Goal: Information Seeking & Learning: Check status

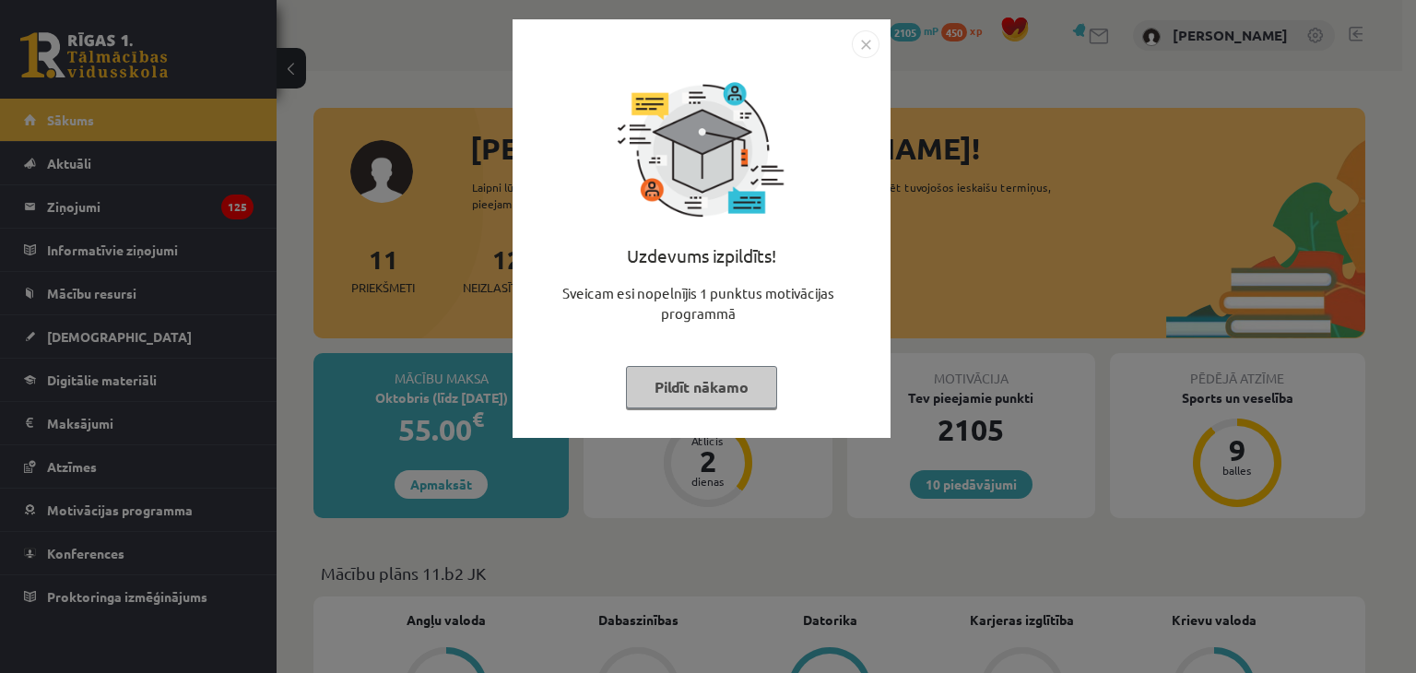
click at [881, 40] on div "Uzdevums izpildīts! Sveicam esi nopelnījis 1 punktus motivācijas programmā Pild…" at bounding box center [702, 228] width 378 height 419
click at [867, 42] on img "Close" at bounding box center [866, 44] width 28 height 28
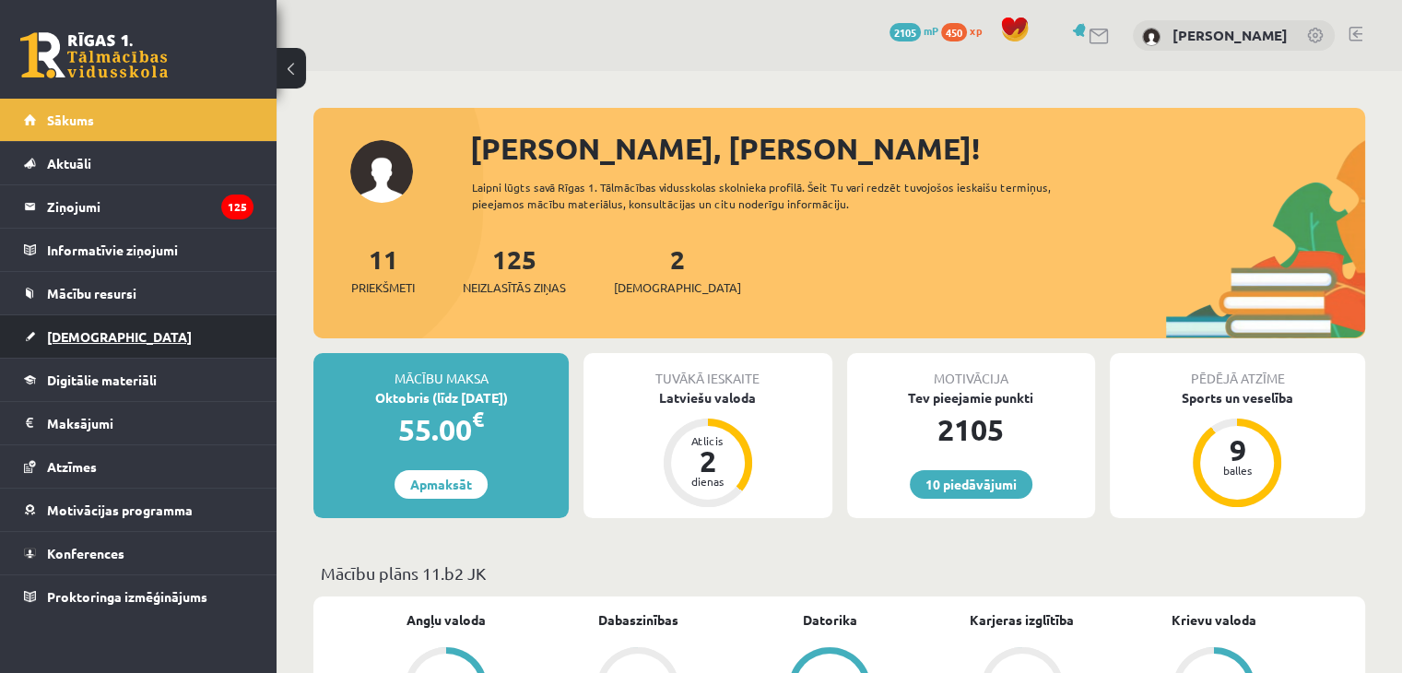
click at [96, 339] on span "[DEMOGRAPHIC_DATA]" at bounding box center [119, 336] width 145 height 17
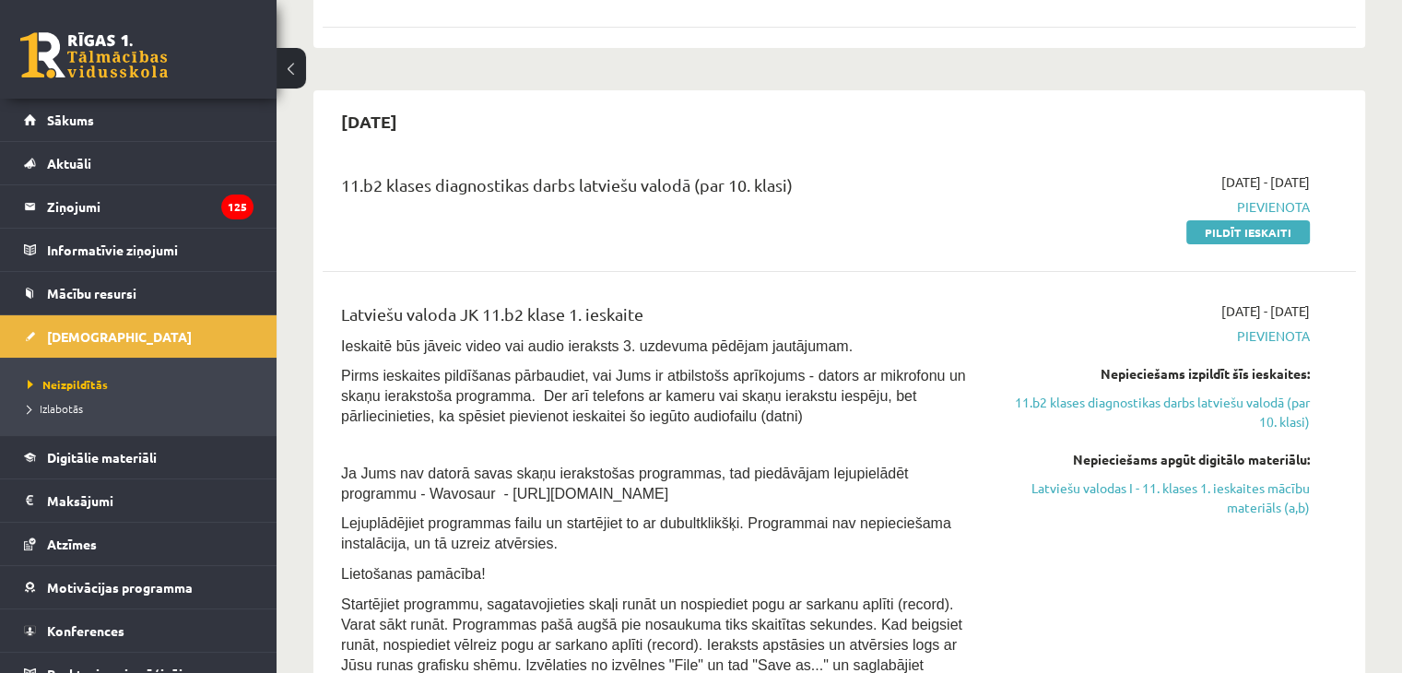
scroll to position [369, 0]
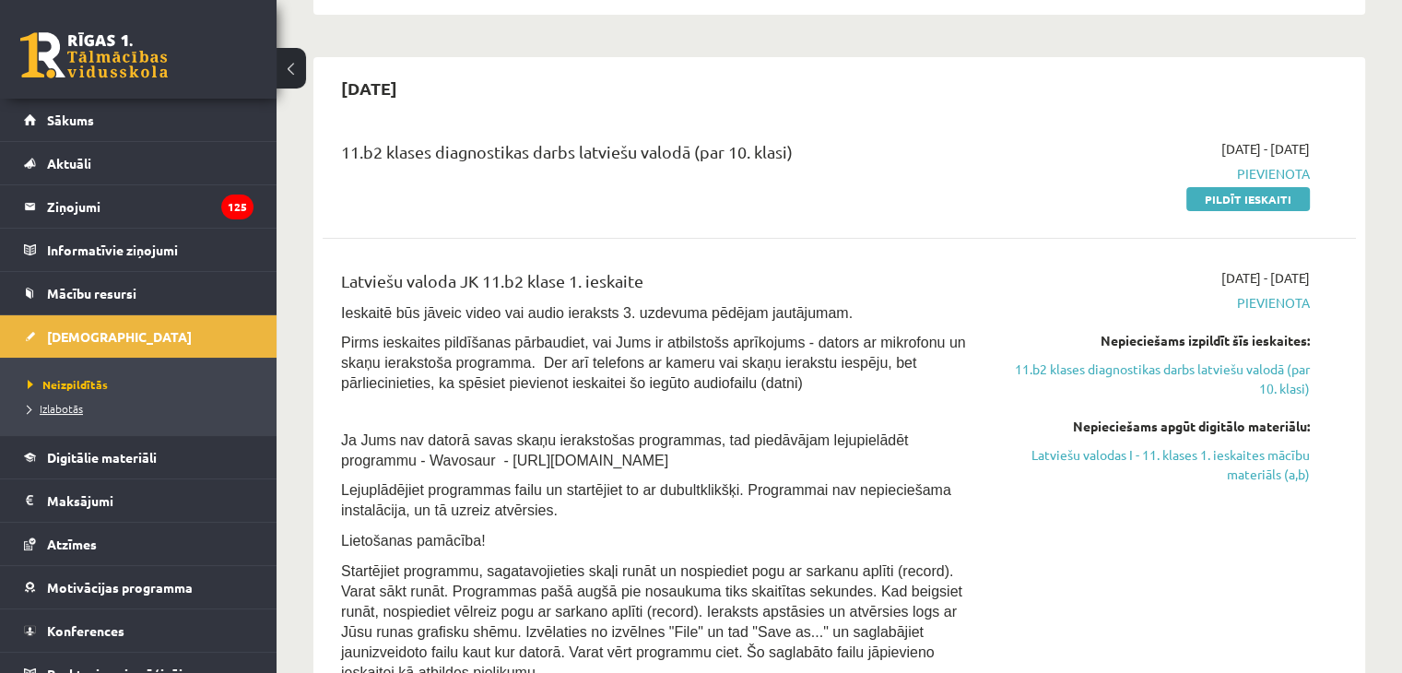
click at [77, 405] on span "Izlabotās" at bounding box center [55, 408] width 55 height 15
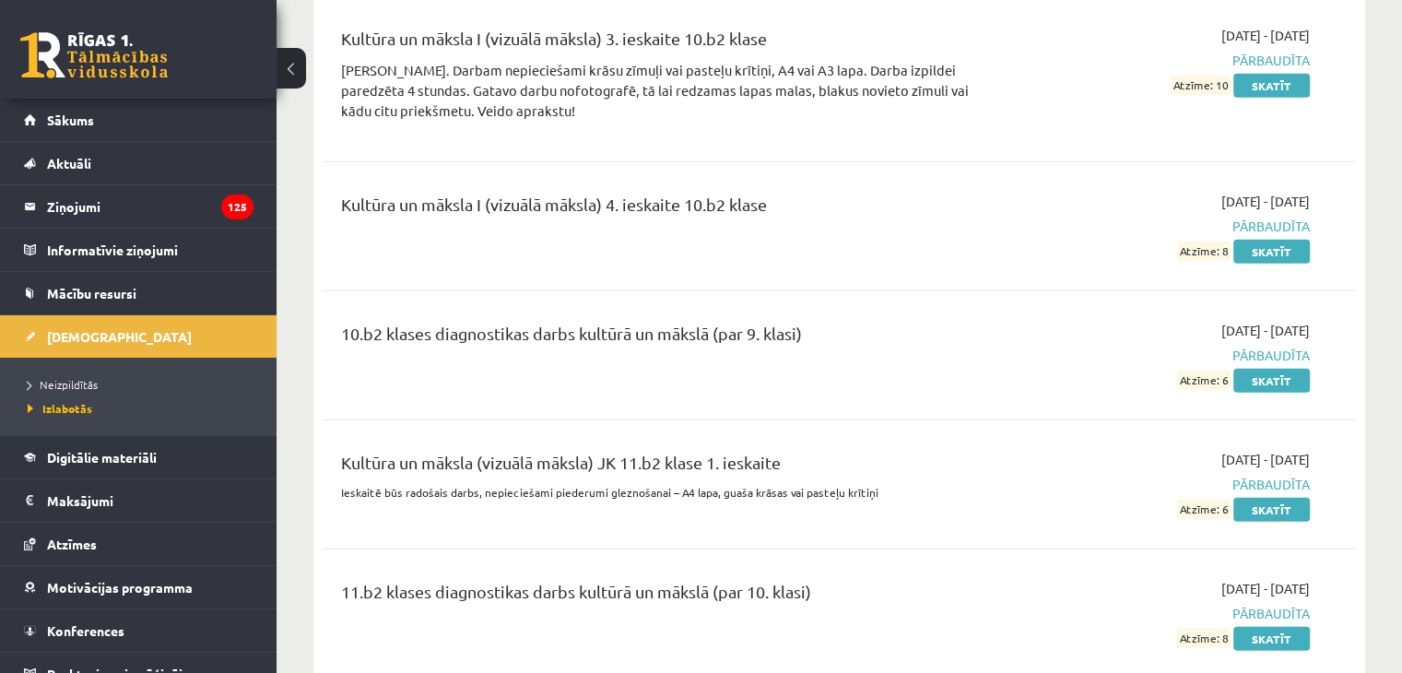
scroll to position [4517, 0]
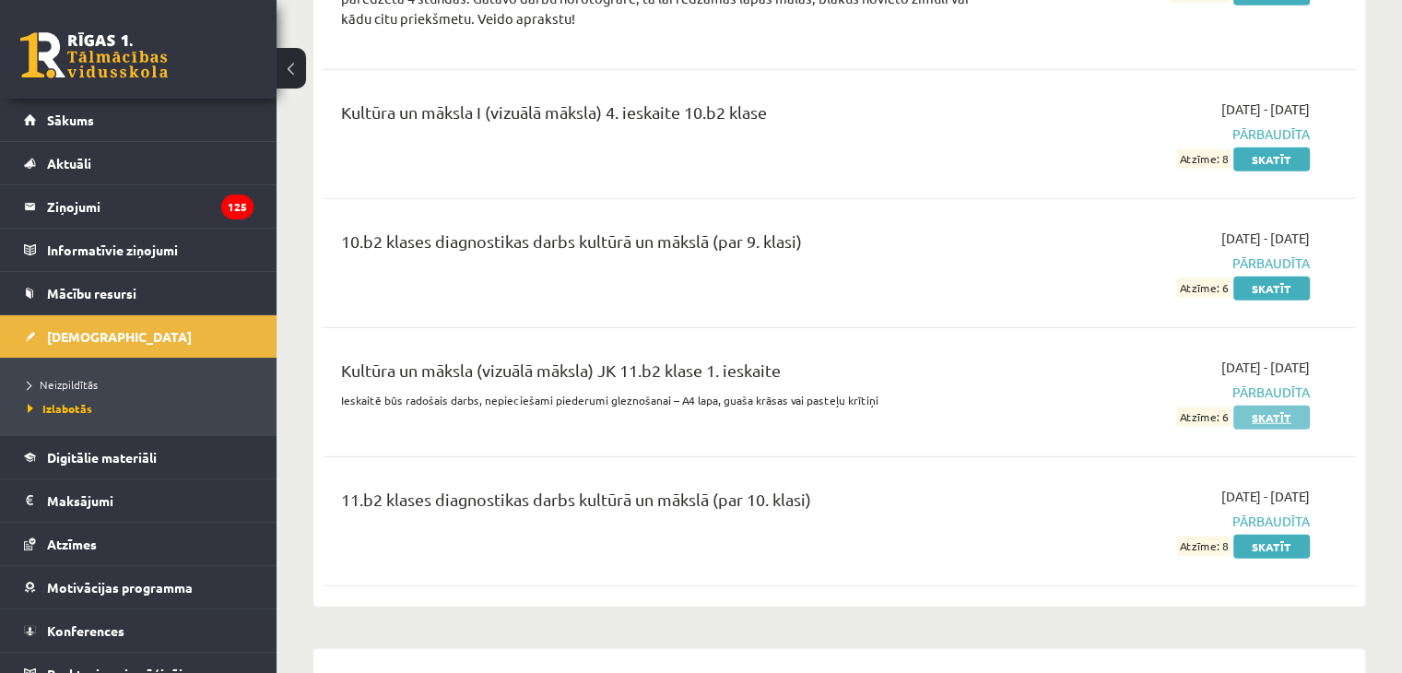
click at [1268, 406] on link "Skatīt" at bounding box center [1271, 418] width 77 height 24
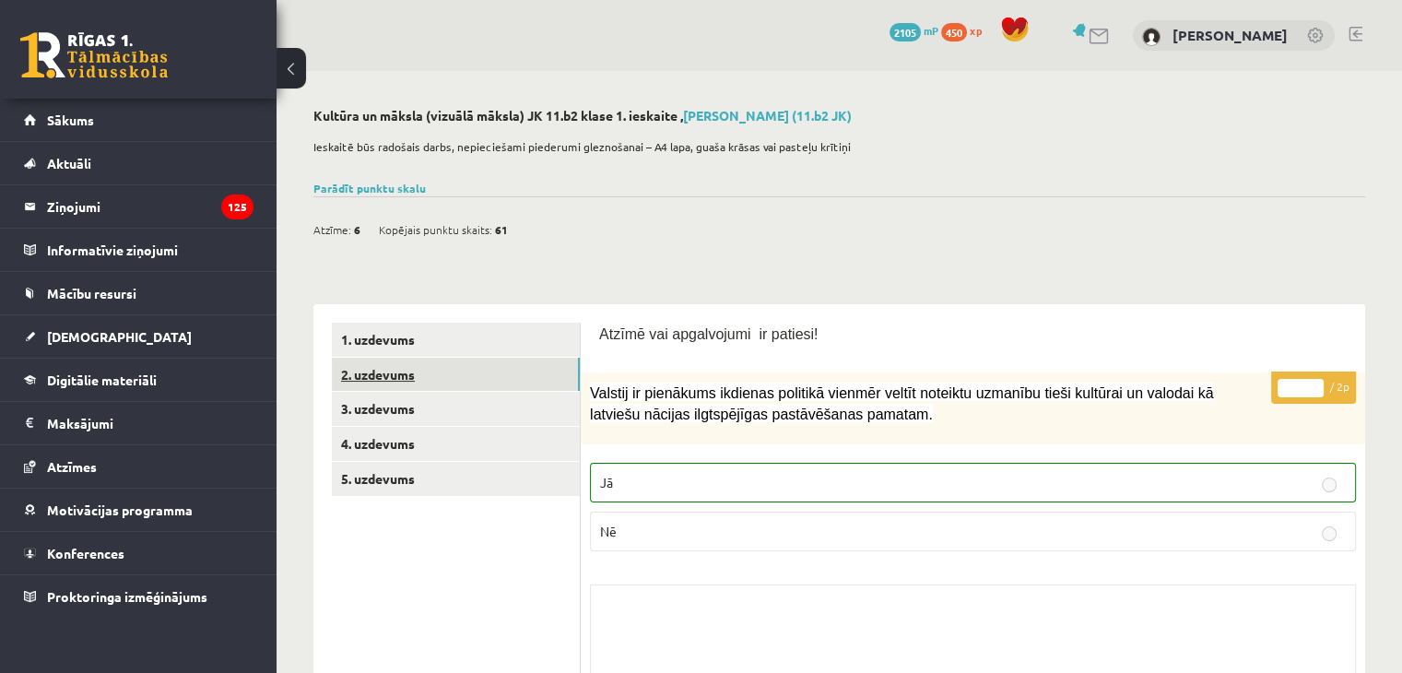
click at [403, 373] on link "2. uzdevums" at bounding box center [456, 375] width 248 height 34
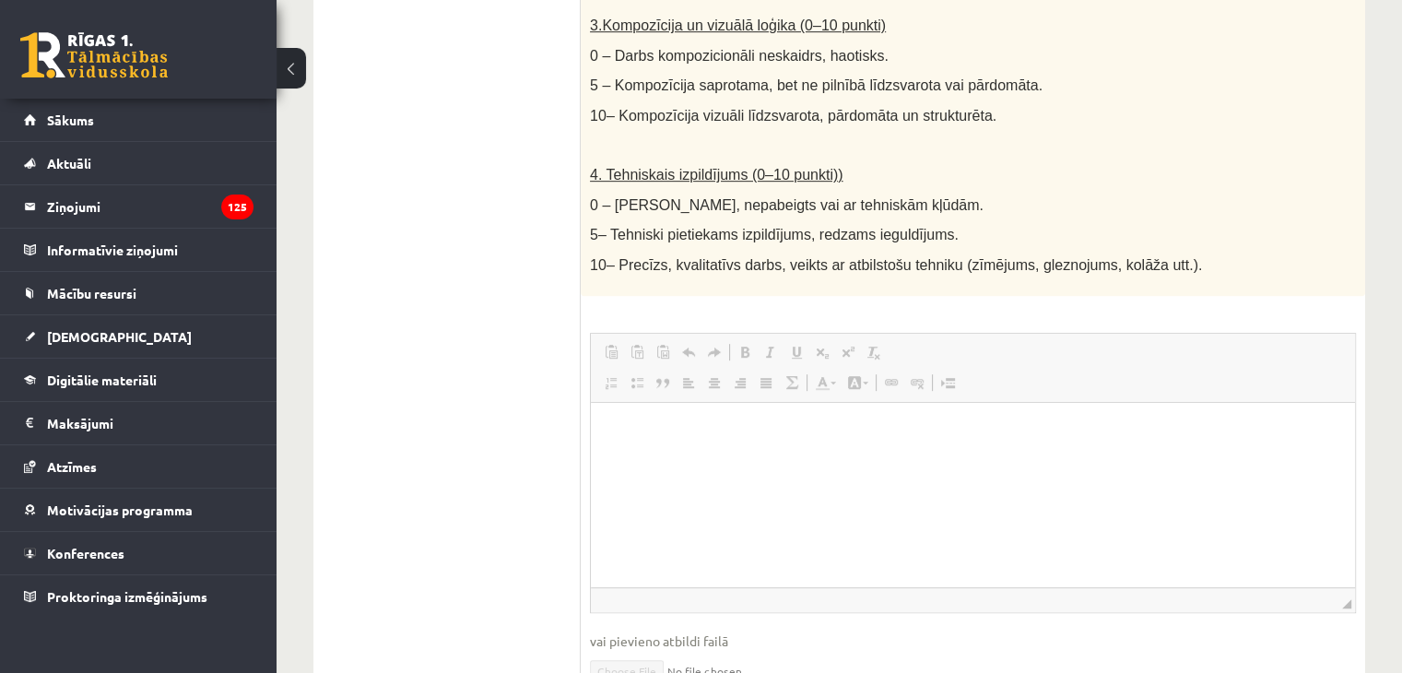
scroll to position [934, 0]
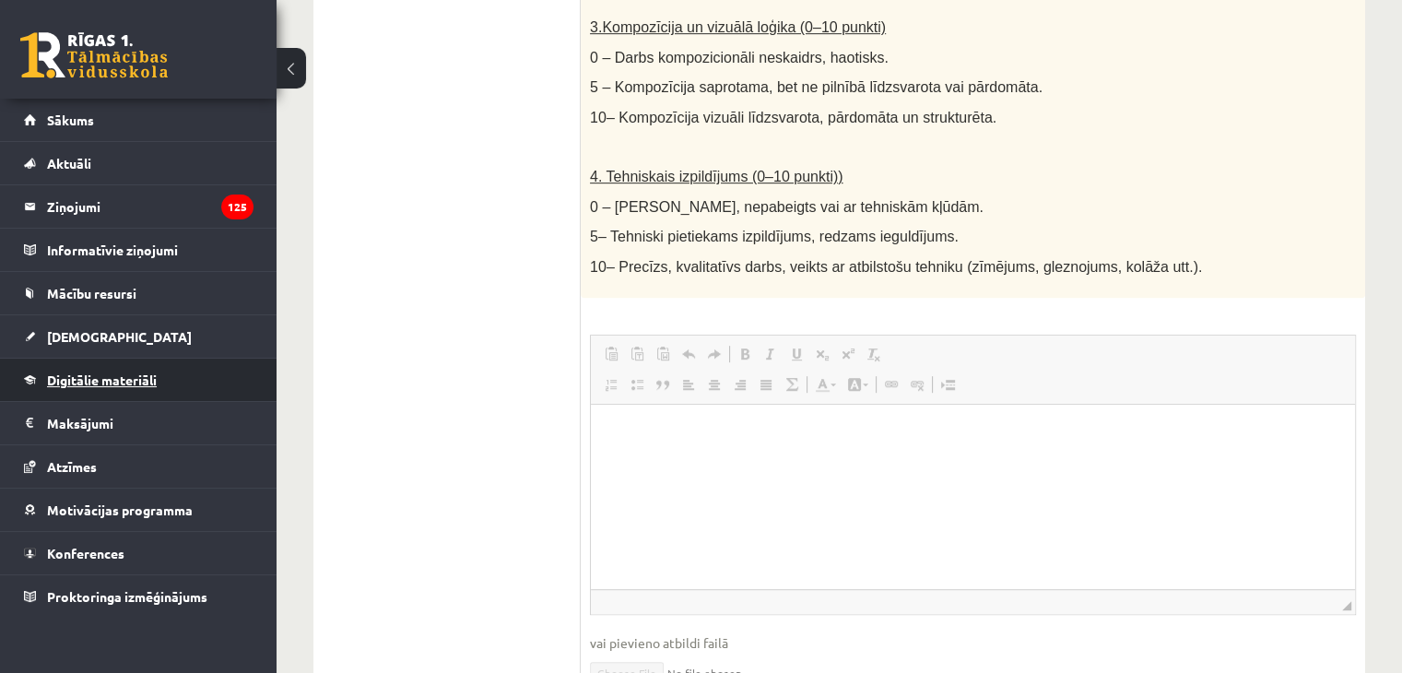
click at [85, 378] on span "Digitālie materiāli" at bounding box center [102, 379] width 110 height 17
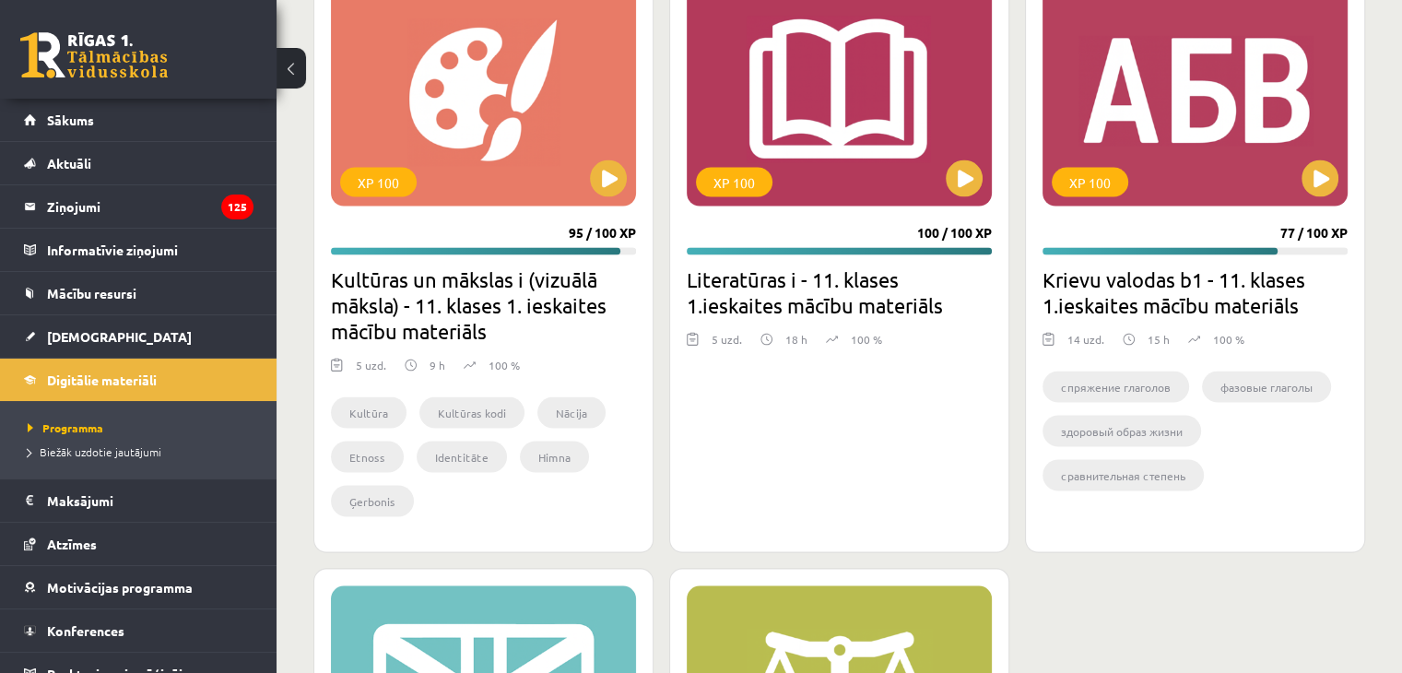
scroll to position [3548, 0]
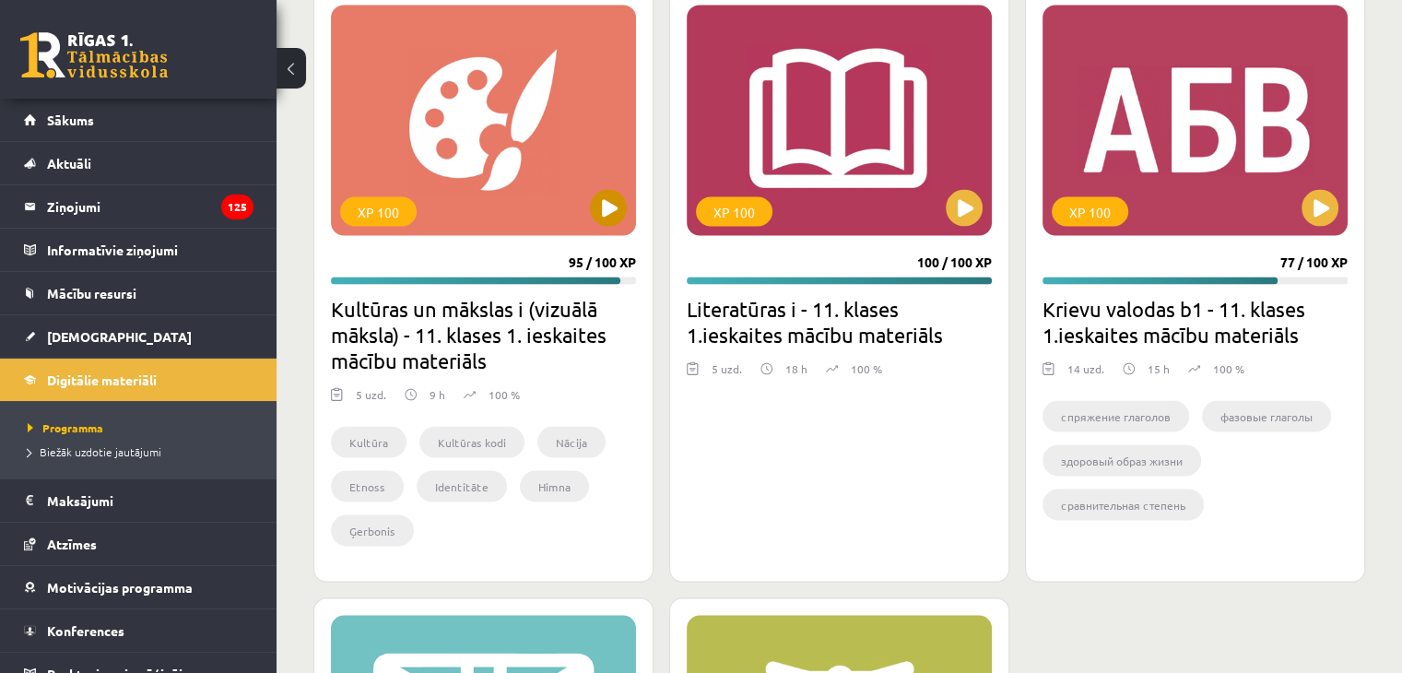
click at [517, 141] on div "XP 100" at bounding box center [483, 121] width 305 height 230
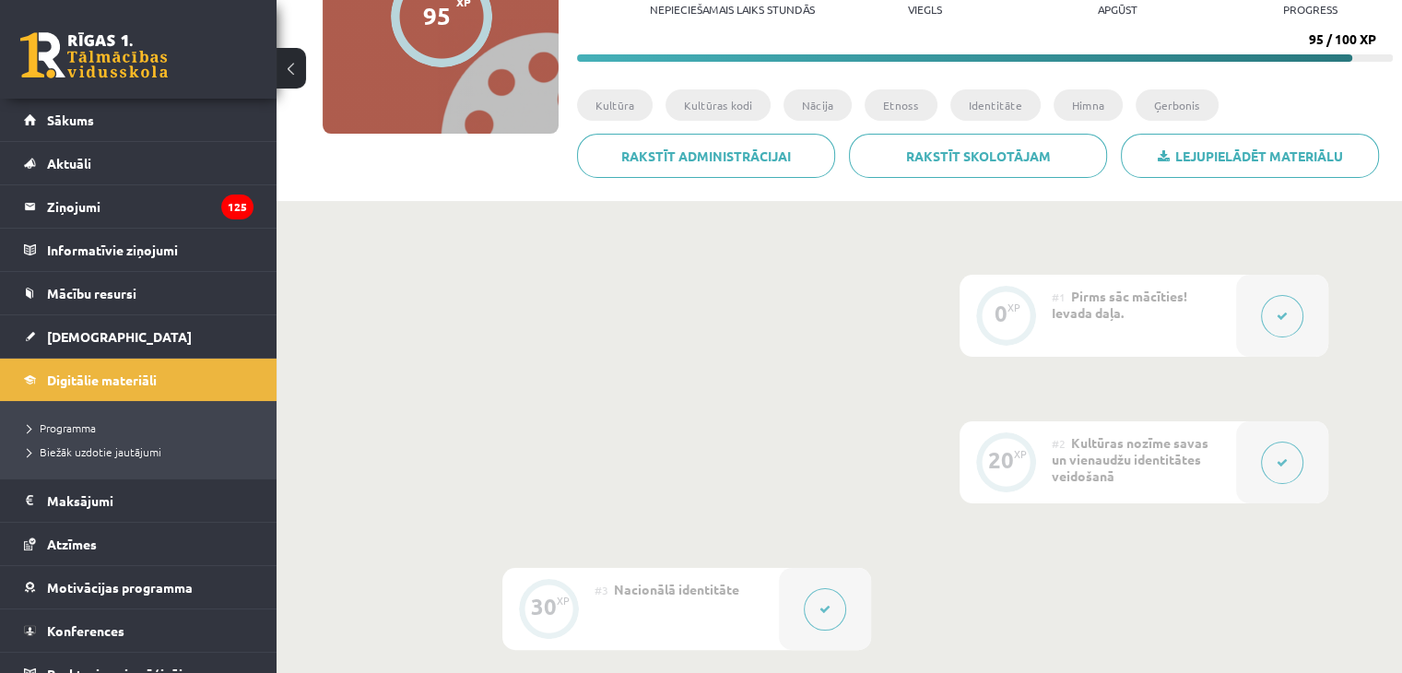
scroll to position [277, 0]
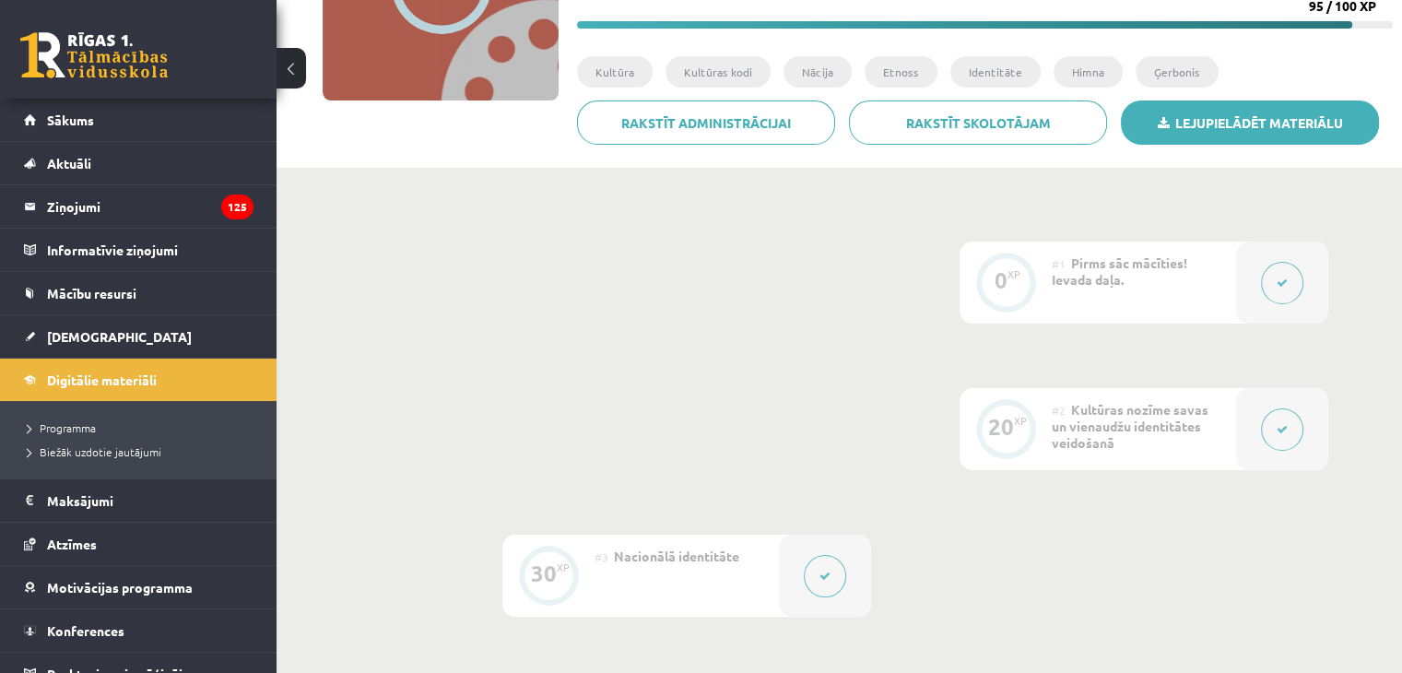
click at [1229, 136] on link "Lejupielādēt materiālu" at bounding box center [1250, 122] width 258 height 44
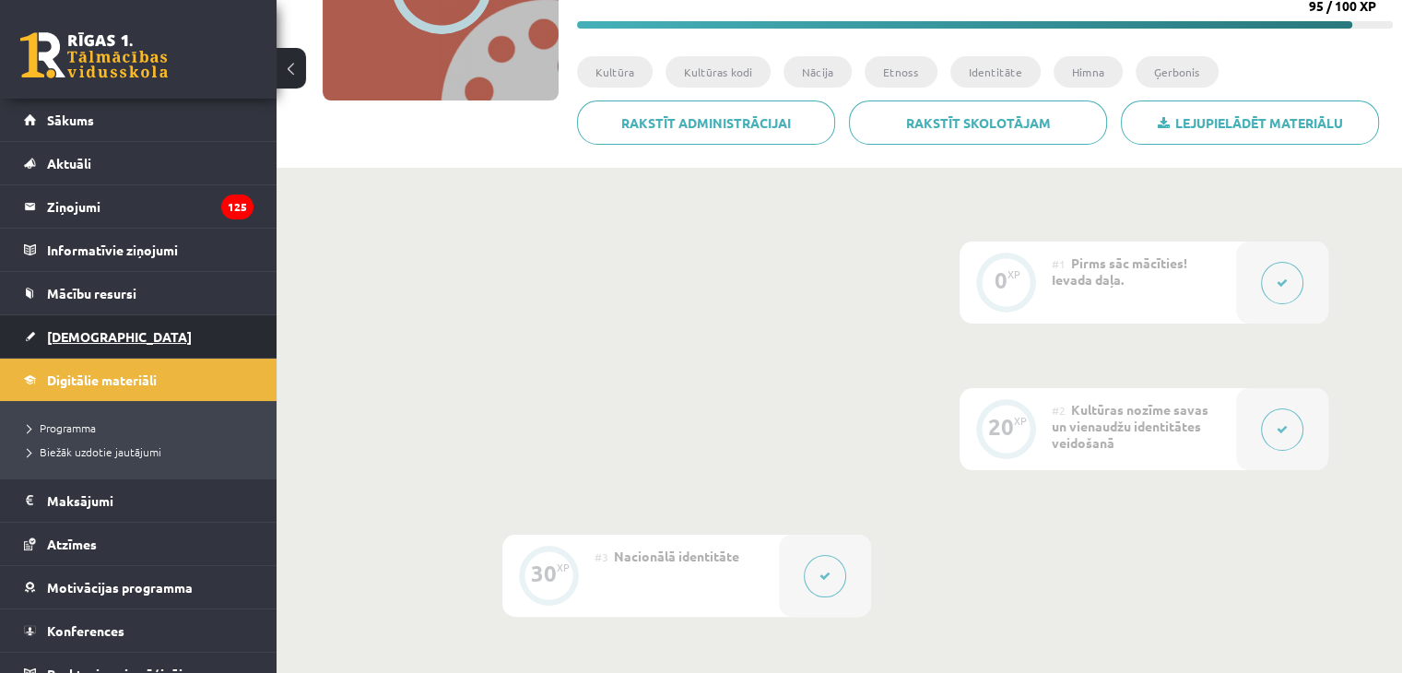
click at [62, 340] on span "[DEMOGRAPHIC_DATA]" at bounding box center [119, 336] width 145 height 17
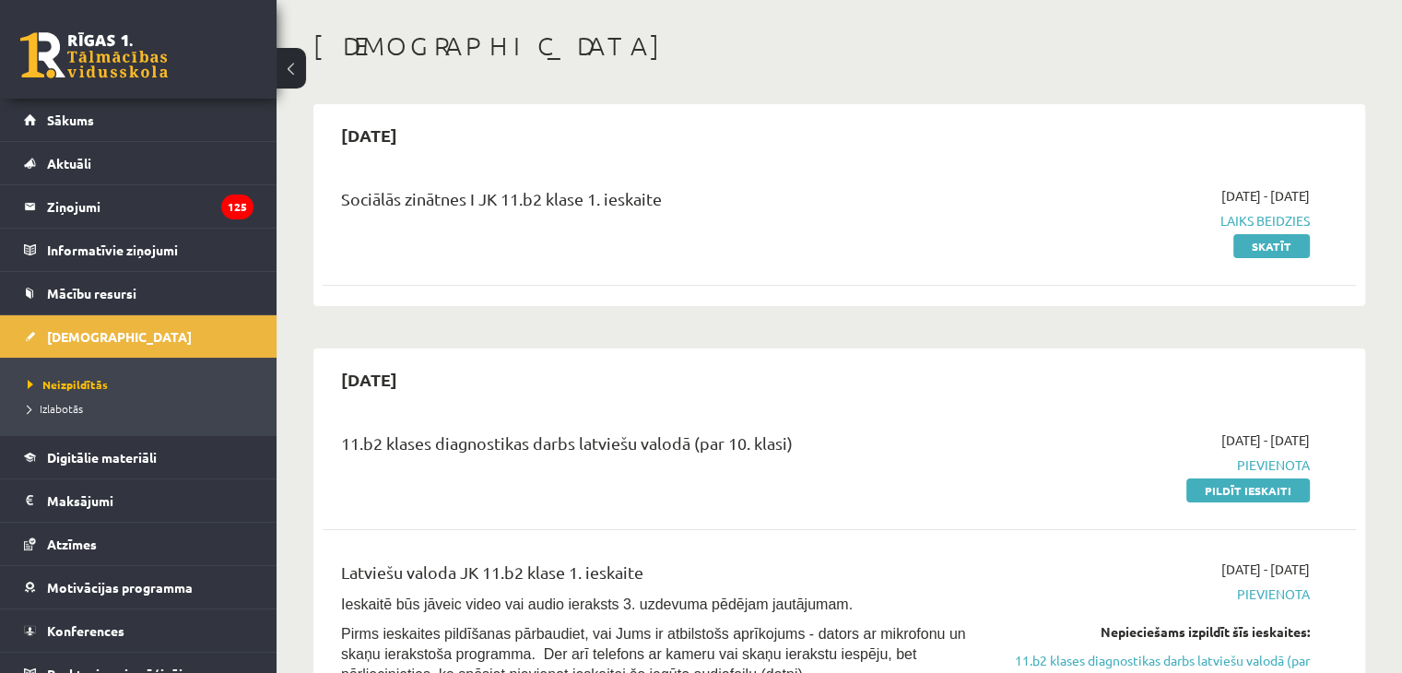
scroll to position [184, 0]
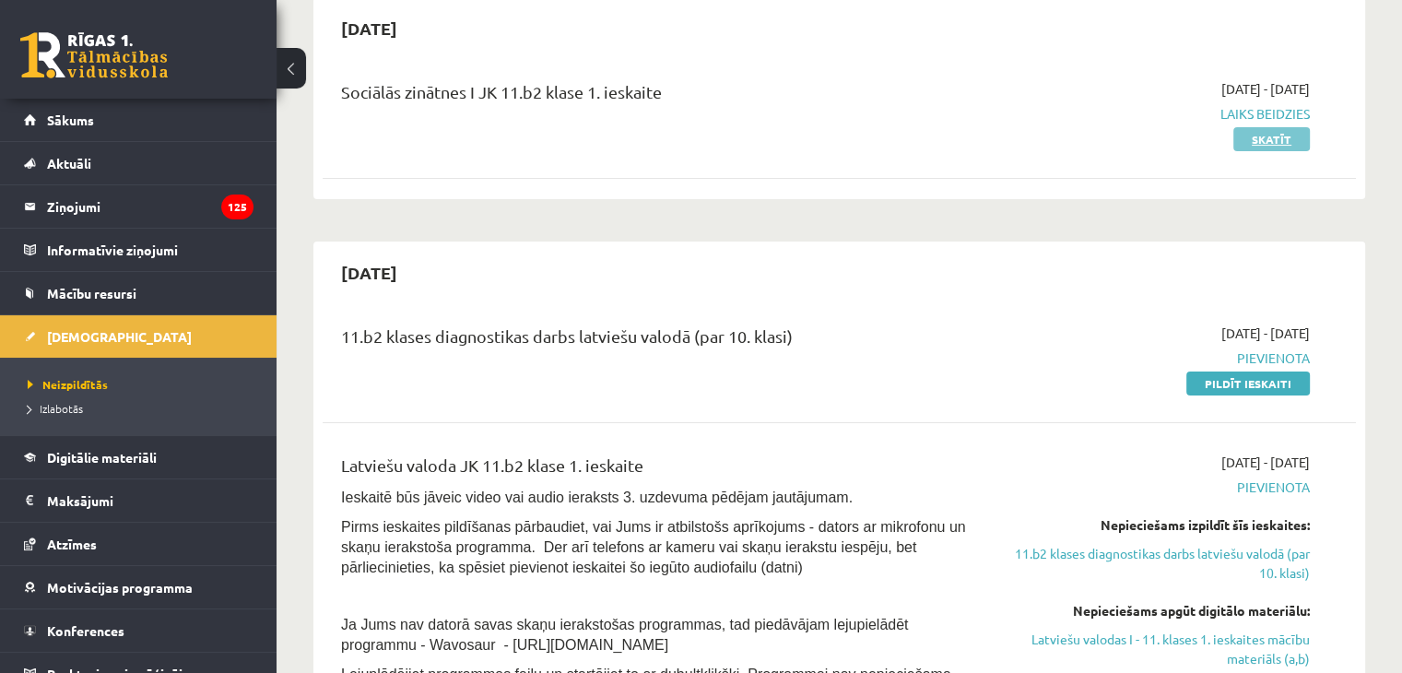
click at [1261, 137] on link "Skatīt" at bounding box center [1271, 139] width 77 height 24
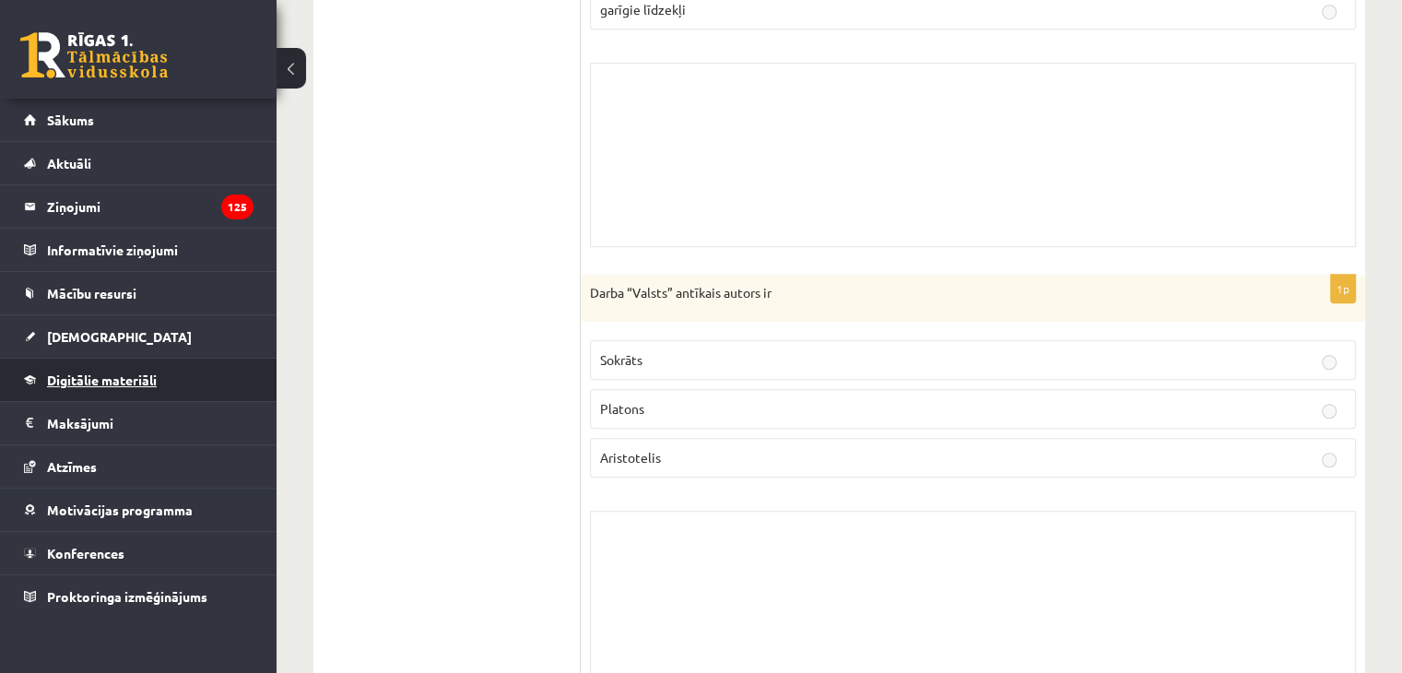
scroll to position [1383, 0]
click at [92, 336] on span "[DEMOGRAPHIC_DATA]" at bounding box center [119, 336] width 145 height 17
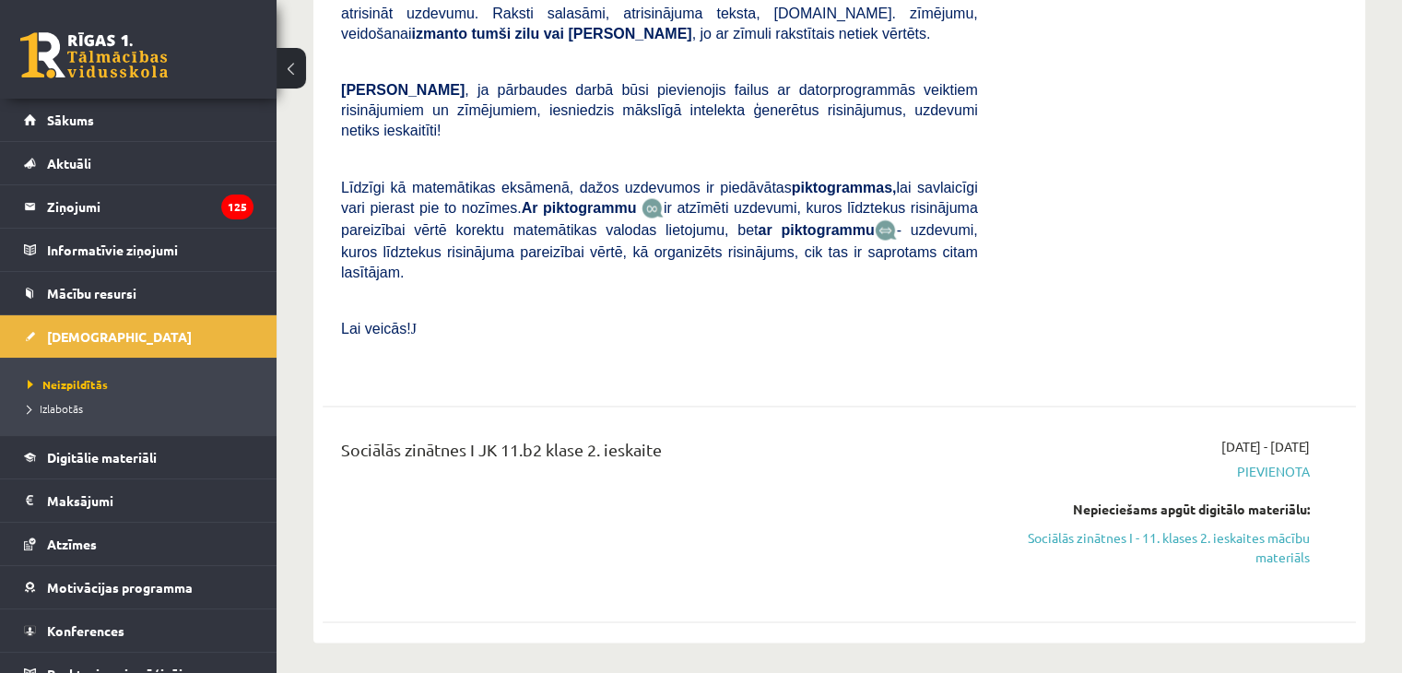
scroll to position [3964, 0]
